Goal: Obtain resource: Obtain resource

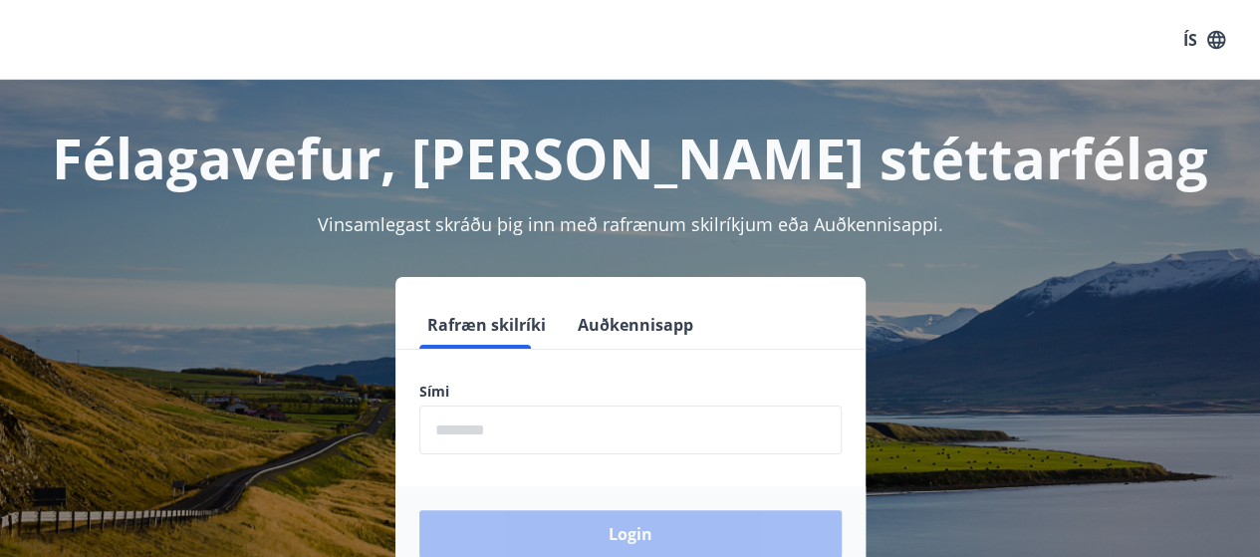
click at [618, 397] on label "Sími" at bounding box center [630, 391] width 422 height 20
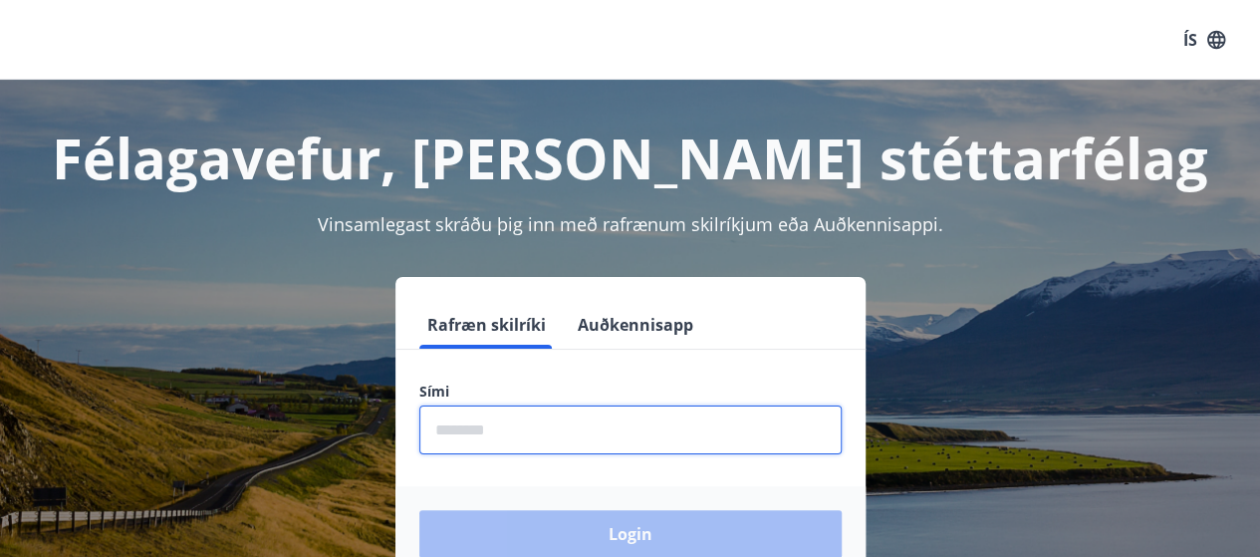
click at [623, 411] on input "phone" at bounding box center [630, 429] width 422 height 49
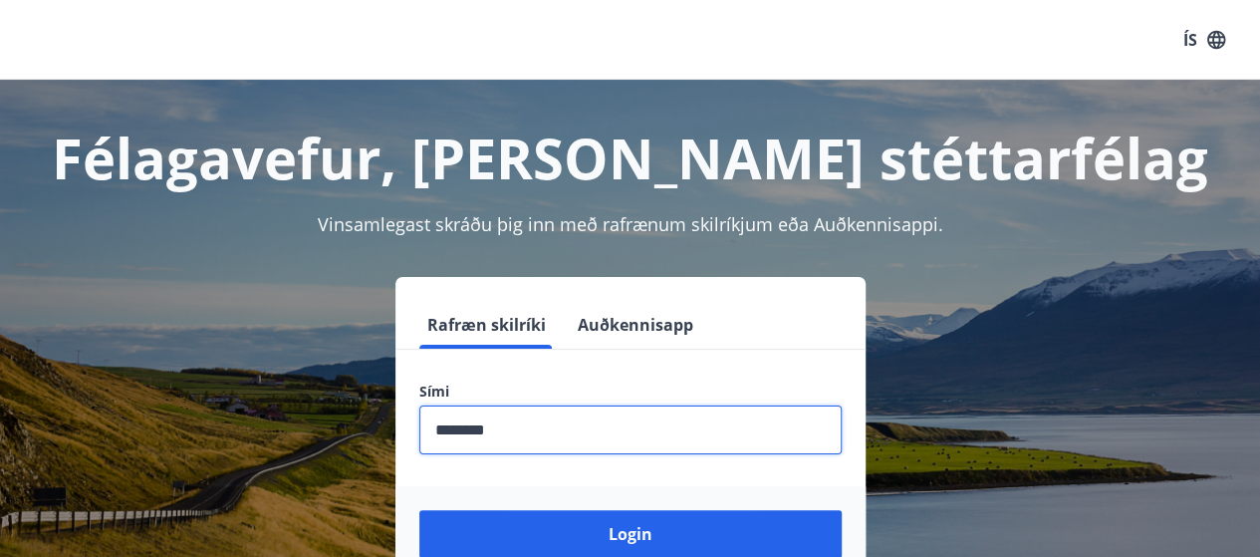
type input "********"
click at [419, 510] on button "Login" at bounding box center [630, 534] width 422 height 48
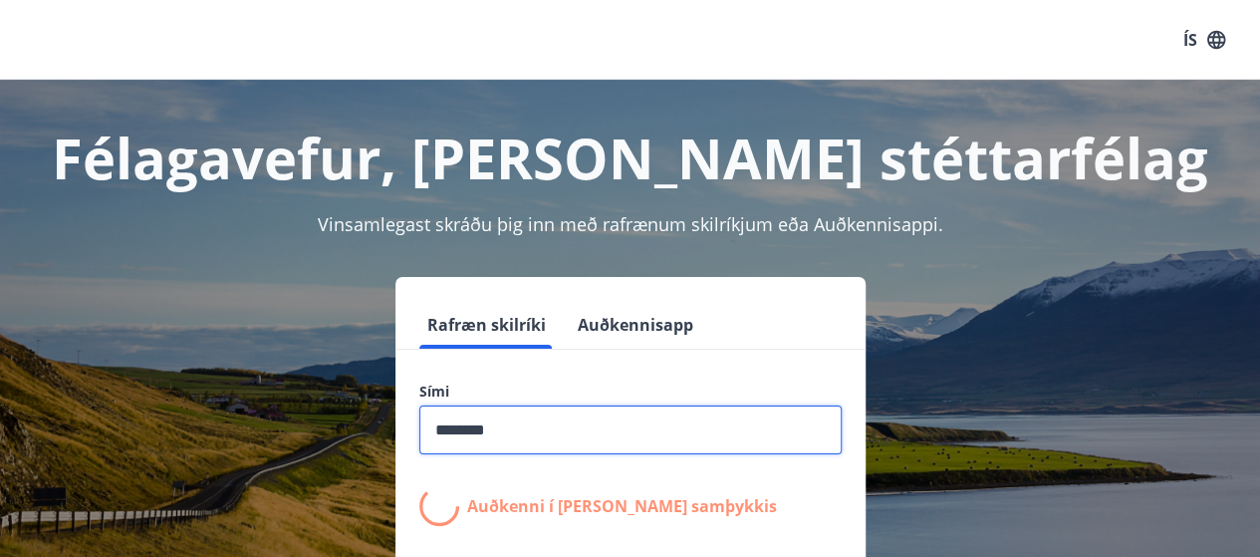
scroll to position [199, 0]
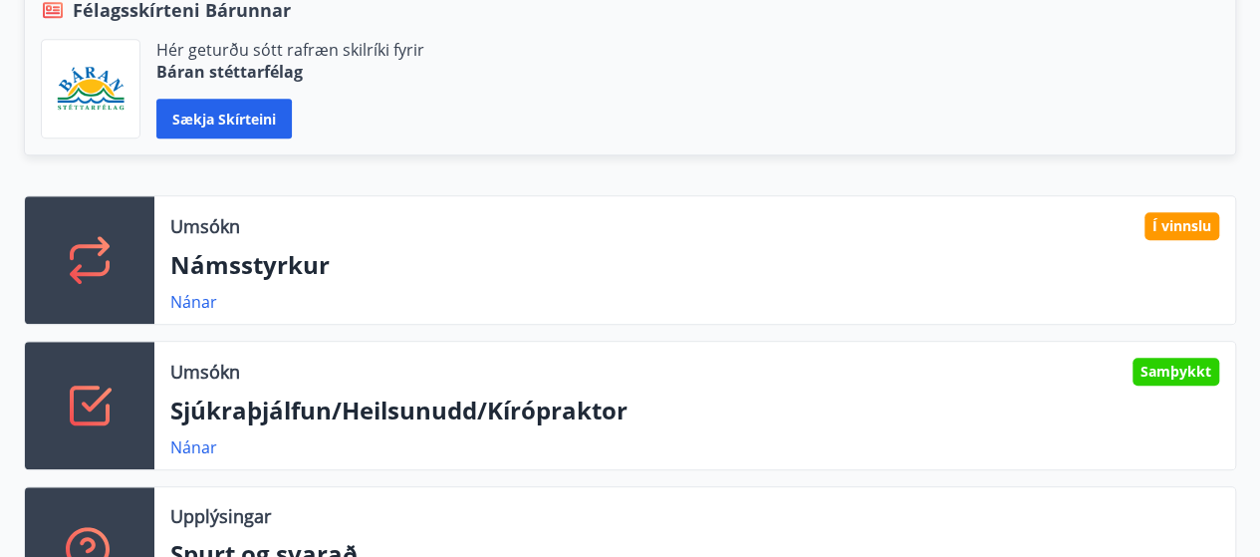
scroll to position [498, 0]
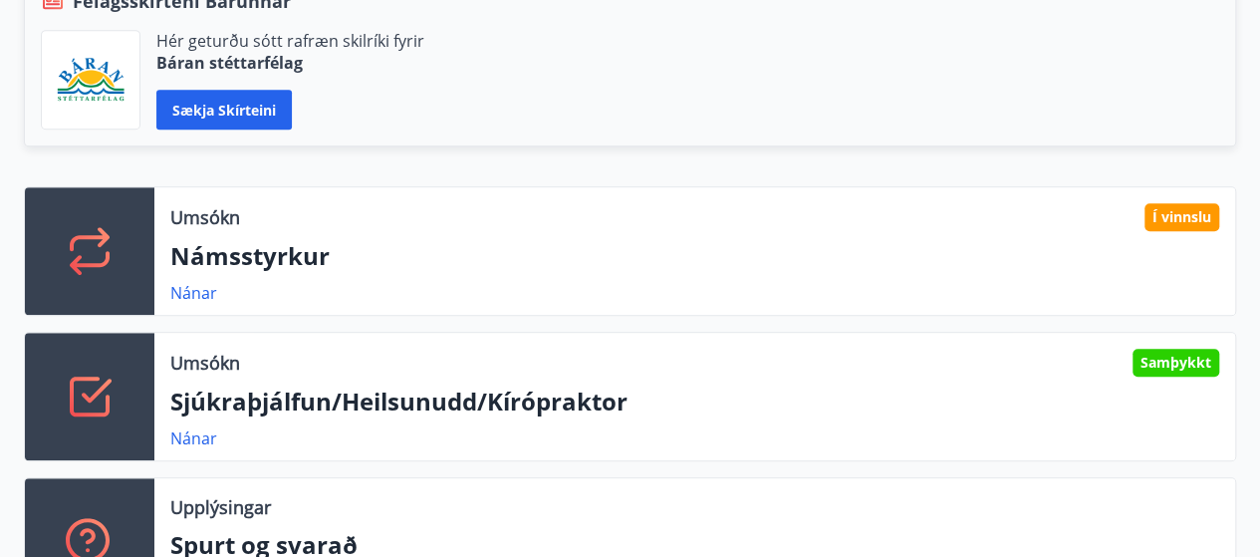
click at [755, 389] on p "Sjúkraþjálfun/Heilsunudd/Kírópraktor" at bounding box center [694, 401] width 1049 height 34
click at [1143, 371] on div "Samþykkt" at bounding box center [1175, 363] width 87 height 28
click at [572, 369] on div "Umsókn Samþykkt" at bounding box center [694, 363] width 1049 height 28
click at [483, 413] on p "Sjúkraþjálfun/Heilsunudd/Kírópraktor" at bounding box center [694, 401] width 1049 height 34
click at [201, 445] on link "Nánar" at bounding box center [193, 438] width 47 height 22
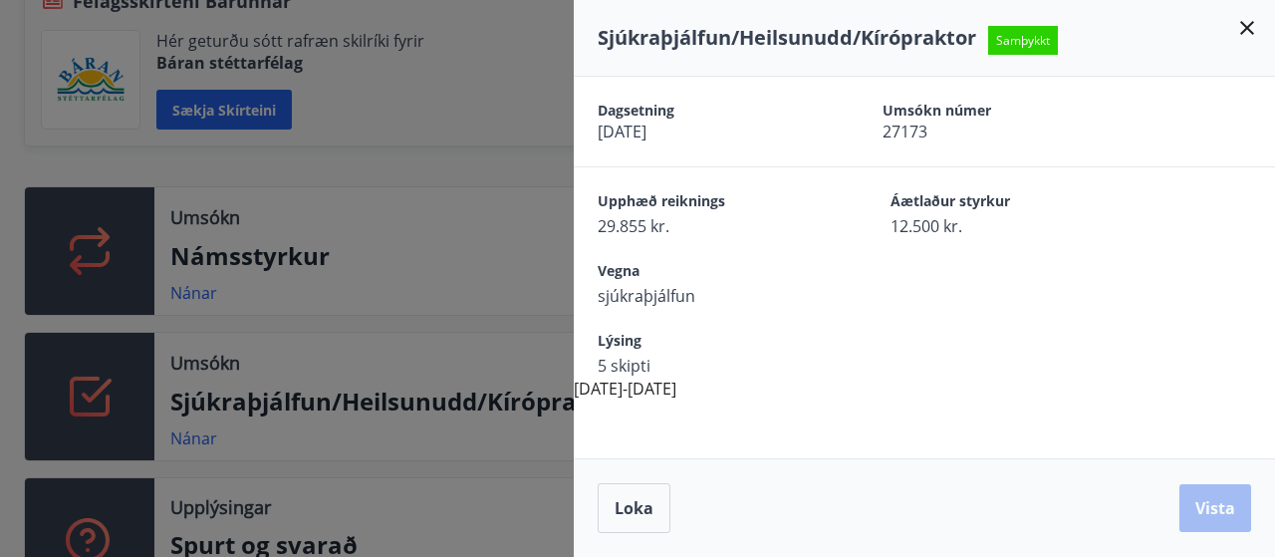
click at [530, 345] on div at bounding box center [637, 278] width 1275 height 557
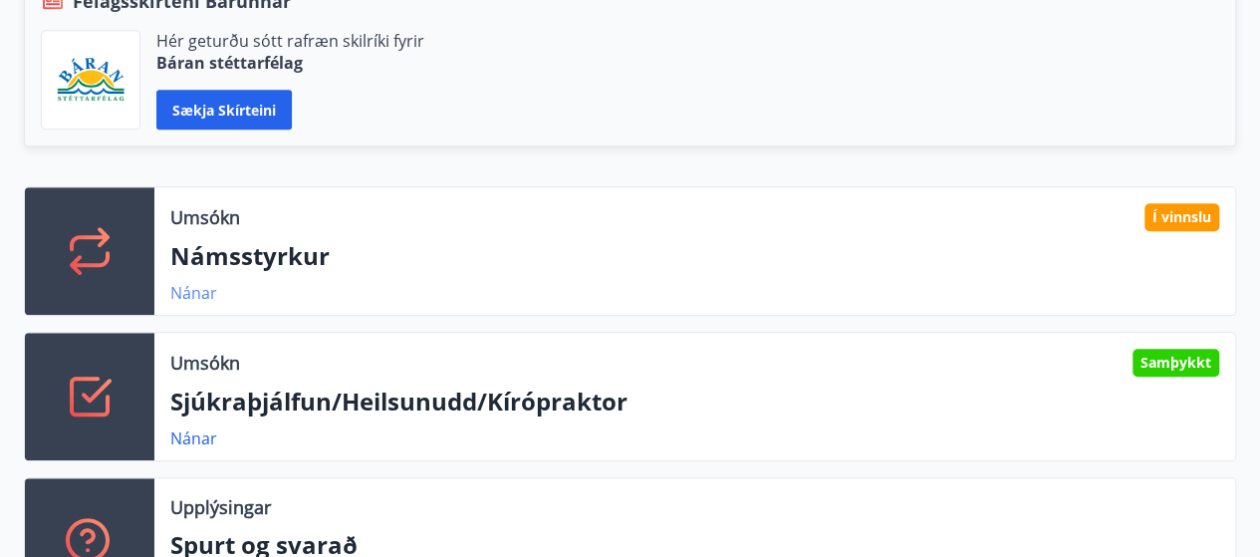
click at [183, 290] on link "Nánar" at bounding box center [193, 293] width 47 height 22
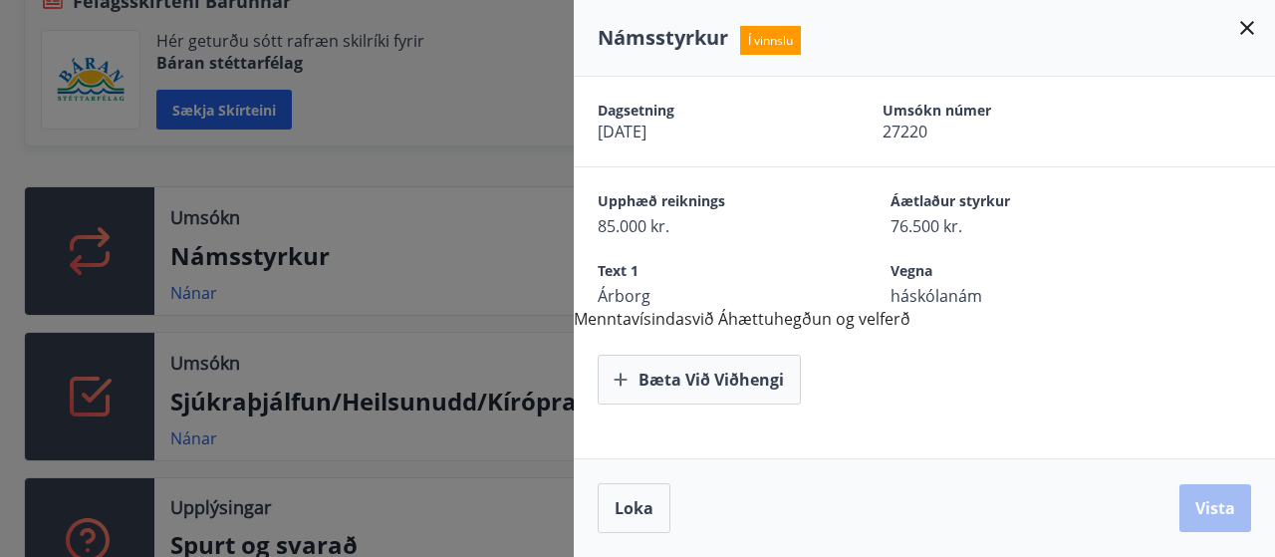
click at [526, 264] on div at bounding box center [637, 278] width 1275 height 557
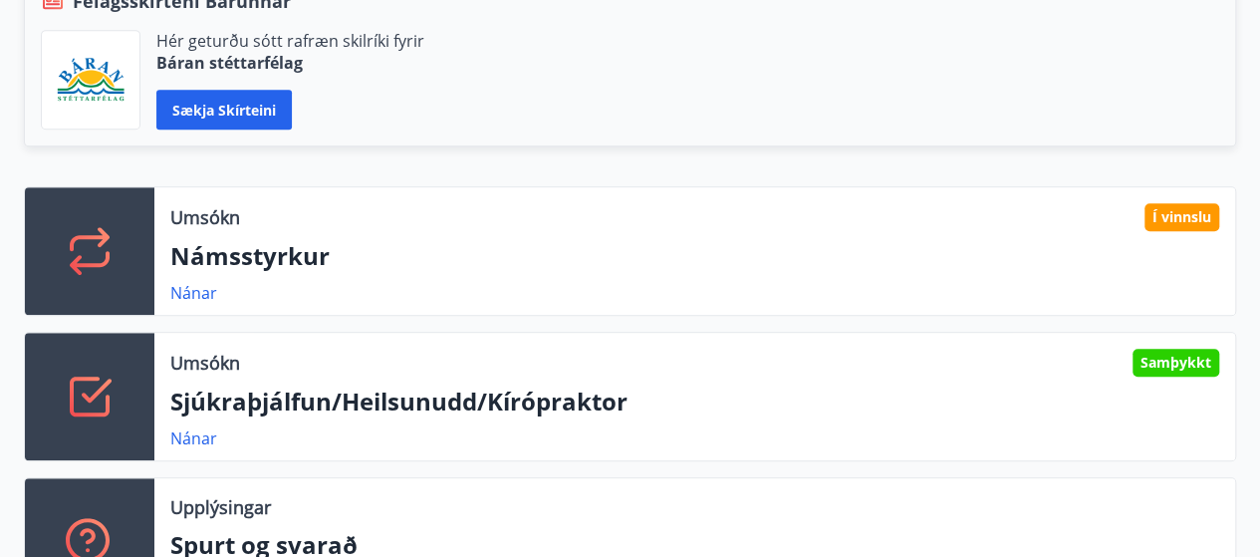
click at [526, 264] on p "Námsstyrkur" at bounding box center [694, 256] width 1049 height 34
